Goal: Task Accomplishment & Management: Manage account settings

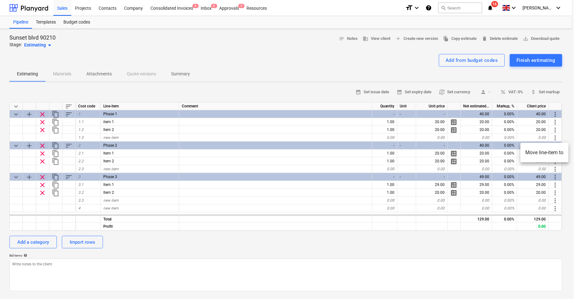
click at [126, 11] on div at bounding box center [287, 149] width 574 height 299
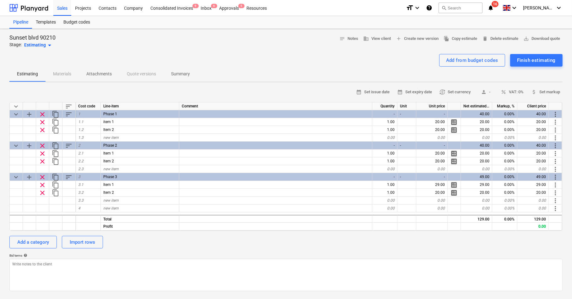
click at [126, 11] on div "Company" at bounding box center [133, 8] width 26 height 16
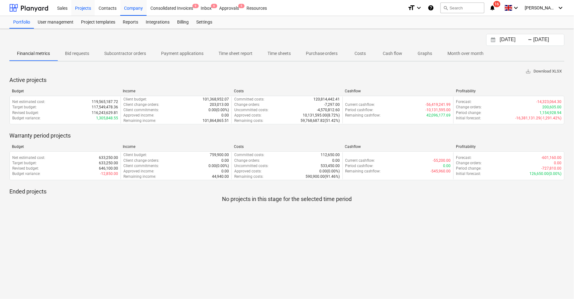
click at [77, 7] on div "Projects" at bounding box center [83, 8] width 24 height 16
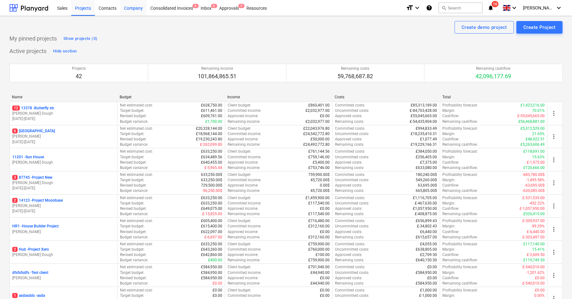
click at [125, 4] on div "Company" at bounding box center [133, 8] width 26 height 16
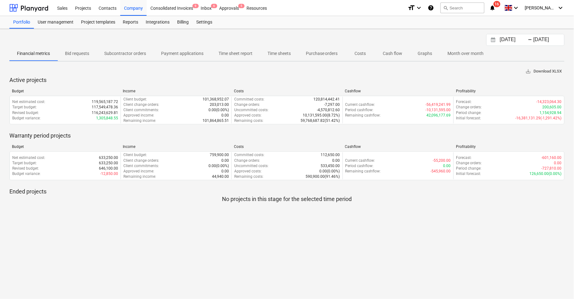
click at [557, 68] on span "save_alt Download XLSX" at bounding box center [544, 71] width 36 height 7
click at [23, 20] on div "Portfolio" at bounding box center [21, 22] width 25 height 13
click at [250, 53] on p "Time sheet report" at bounding box center [236, 53] width 34 height 7
click at [563, 13] on div "[PERSON_NAME] keyboard_arrow_down" at bounding box center [545, 8] width 40 height 16
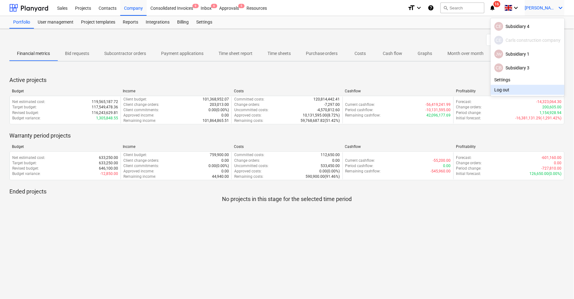
click at [500, 90] on div "Log out" at bounding box center [528, 90] width 74 height 10
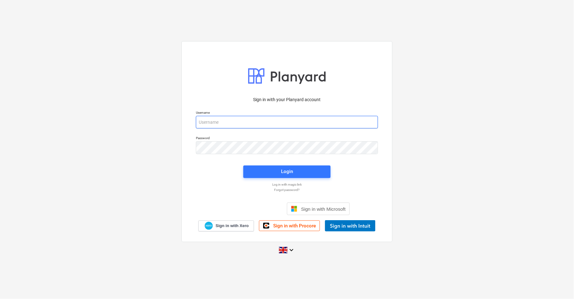
click at [241, 122] on input "email" at bounding box center [287, 122] width 182 height 13
type input "[PERSON_NAME][EMAIL_ADDRESS][DOMAIN_NAME]"
click at [247, 179] on div "Login" at bounding box center [287, 172] width 95 height 20
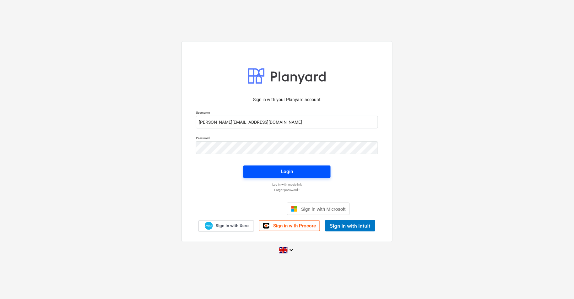
click at [256, 168] on span "Login" at bounding box center [287, 171] width 72 height 8
